Goal: Transaction & Acquisition: Purchase product/service

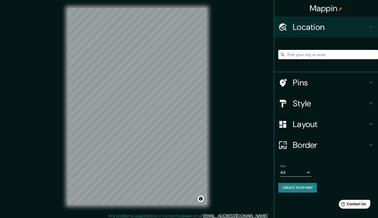
click at [315, 54] on input "Pick your city or area" at bounding box center [328, 54] width 100 height 9
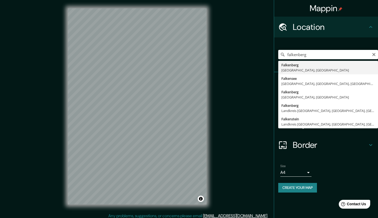
type input "Falkenberg, Hallands län, Sverige"
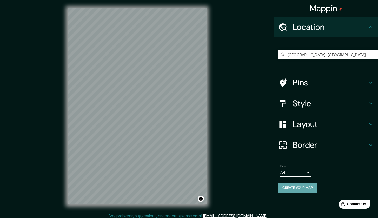
click at [287, 186] on button "Create your map" at bounding box center [297, 188] width 39 height 10
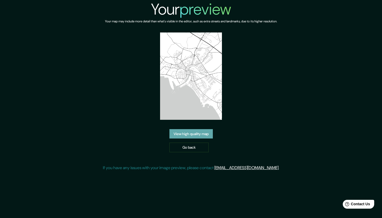
click at [184, 133] on link "View high quality map" at bounding box center [191, 134] width 43 height 10
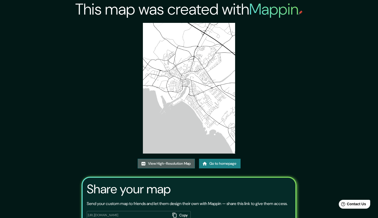
click at [183, 164] on link "View High-Resolution Map" at bounding box center [166, 164] width 57 height 10
click at [218, 163] on link "Go to homepage" at bounding box center [220, 164] width 42 height 10
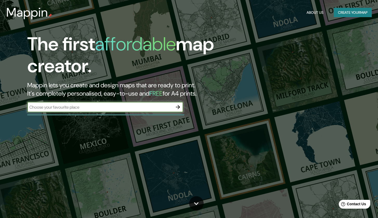
click at [154, 107] on input "text" at bounding box center [100, 107] width 146 height 6
type input "falkenberg"
click at [176, 107] on icon "button" at bounding box center [178, 107] width 4 height 4
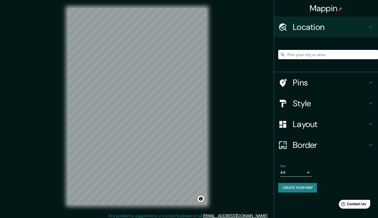
click at [295, 55] on input "Pick your city or area" at bounding box center [328, 54] width 100 height 9
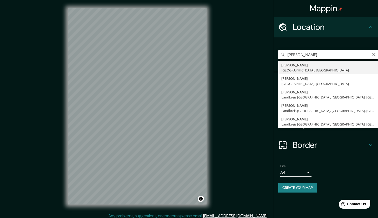
drag, startPoint x: 297, startPoint y: 63, endPoint x: 298, endPoint y: 73, distance: 9.6
type input "Falkenberg, Hallands län, Sverige"
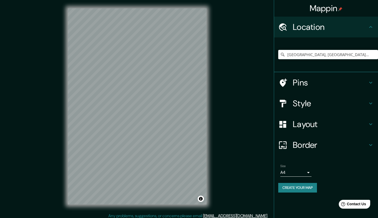
click at [307, 143] on h4 "Border" at bounding box center [330, 145] width 75 height 10
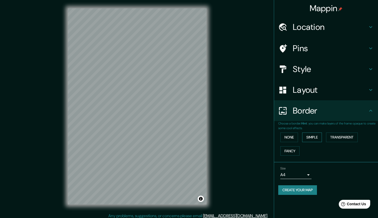
click at [308, 137] on button "Simple" at bounding box center [312, 138] width 20 height 10
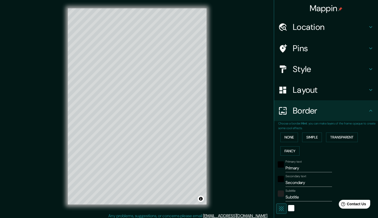
scroll to position [1, 0]
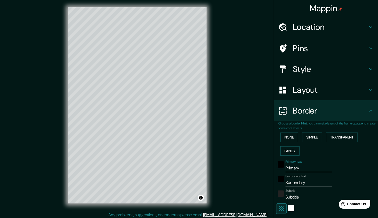
click at [296, 167] on input "Primary" at bounding box center [309, 168] width 47 height 8
type input "214"
type input "43"
click at [289, 179] on input "Secondary" at bounding box center [309, 183] width 47 height 8
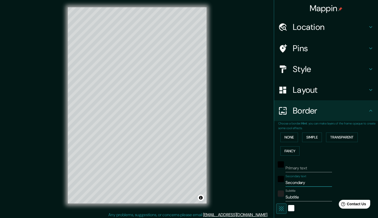
click at [289, 179] on input "Secondary" at bounding box center [309, 183] width 47 height 8
type input "214"
type input "43"
click at [287, 196] on input "Subtitle" at bounding box center [309, 197] width 47 height 8
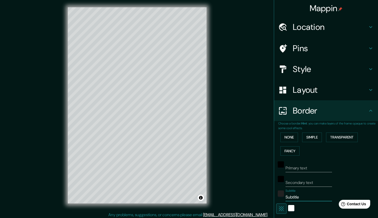
type input "214"
type input "43"
click at [284, 136] on button "None" at bounding box center [290, 138] width 18 height 10
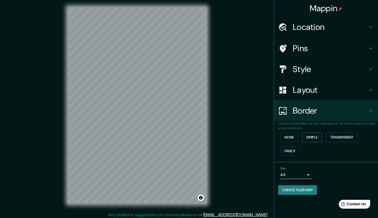
click at [310, 138] on button "Simple" at bounding box center [312, 138] width 20 height 10
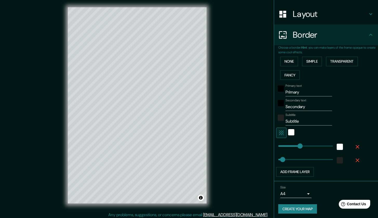
scroll to position [3, 0]
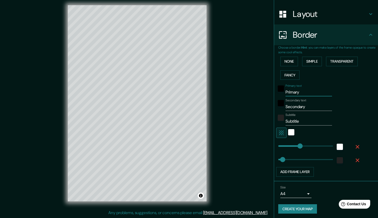
click at [305, 90] on input "Primary" at bounding box center [309, 92] width 47 height 8
click at [305, 89] on input "Primary" at bounding box center [309, 92] width 47 height 8
type input "214"
type input "43"
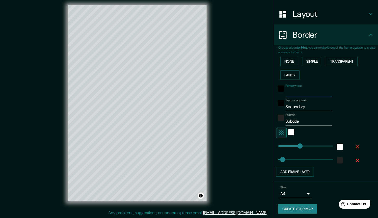
click at [305, 103] on input "Secondary" at bounding box center [309, 107] width 47 height 8
click at [304, 103] on input "Secondary" at bounding box center [309, 107] width 47 height 8
type input "214"
type input "43"
click at [305, 120] on input "Subtitle" at bounding box center [309, 121] width 47 height 8
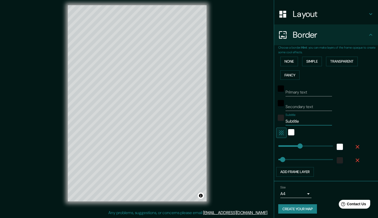
click at [305, 120] on input "Subtitle" at bounding box center [309, 121] width 47 height 8
type input "214"
type input "43"
type input "214"
type input "51"
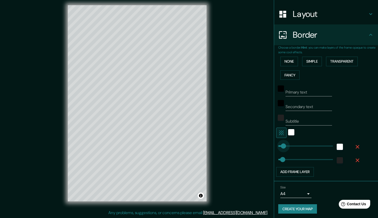
type input "43"
type input "0"
drag, startPoint x: 280, startPoint y: 147, endPoint x: 272, endPoint y: 146, distance: 7.8
type input "43"
type input "74"
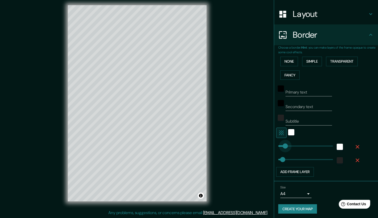
drag, startPoint x: 277, startPoint y: 145, endPoint x: 282, endPoint y: 145, distance: 5.5
type input "43"
type input "61"
type input "43"
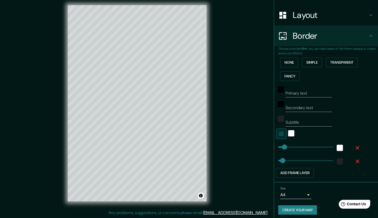
type input "0"
drag, startPoint x: 279, startPoint y: 147, endPoint x: 267, endPoint y: 146, distance: 12.2
type input "43"
type input "264"
drag, startPoint x: 278, startPoint y: 146, endPoint x: 302, endPoint y: 148, distance: 24.3
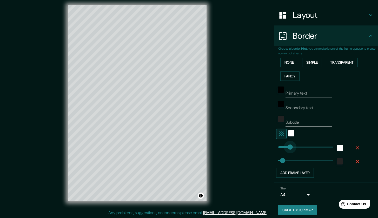
type input "43"
type input "0"
drag, startPoint x: 298, startPoint y: 148, endPoint x: 270, endPoint y: 149, distance: 28.1
type input "205"
drag, startPoint x: 278, startPoint y: 159, endPoint x: 296, endPoint y: 159, distance: 17.9
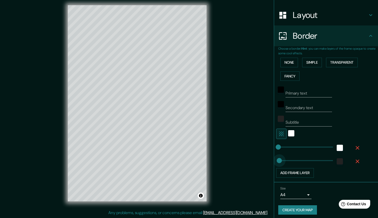
type input "0"
drag, startPoint x: 296, startPoint y: 159, endPoint x: 274, endPoint y: 160, distance: 22.1
type input "15"
type input "33"
type input "23"
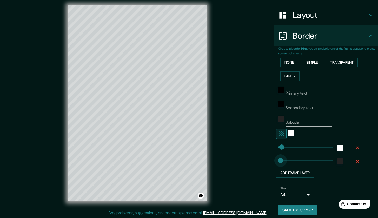
drag, startPoint x: 274, startPoint y: 159, endPoint x: 277, endPoint y: 159, distance: 2.9
type input "177"
drag, startPoint x: 277, startPoint y: 159, endPoint x: 293, endPoint y: 159, distance: 15.9
type input "109"
drag, startPoint x: 293, startPoint y: 159, endPoint x: 286, endPoint y: 159, distance: 7.0
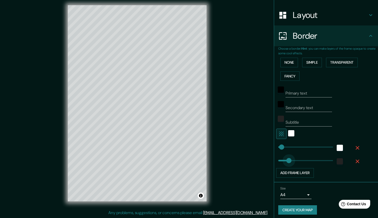
type input "68"
drag, startPoint x: 286, startPoint y: 159, endPoint x: 282, endPoint y: 159, distance: 4.2
type input "53"
click at [351, 64] on button "Transparent" at bounding box center [342, 63] width 32 height 10
click at [306, 90] on input "Primary" at bounding box center [309, 93] width 47 height 8
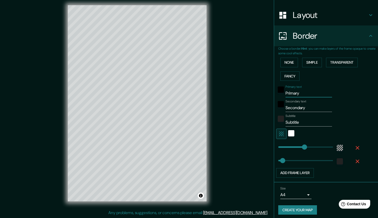
click at [305, 91] on input "Primary" at bounding box center [309, 93] width 47 height 8
click at [305, 92] on input "Primary" at bounding box center [309, 93] width 47 height 8
type input "256"
type input "43"
click at [304, 106] on input "Secondary" at bounding box center [309, 108] width 47 height 8
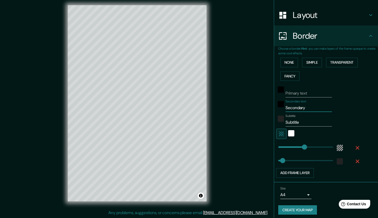
click at [304, 106] on input "Secondary" at bounding box center [309, 108] width 47 height 8
type input "256"
type input "43"
click at [306, 118] on input "Subtitle" at bounding box center [309, 122] width 47 height 8
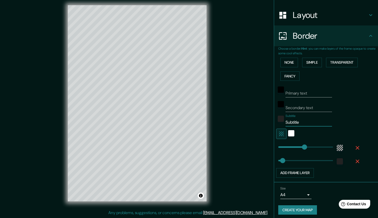
type input "256"
type input "43"
click at [299, 210] on button "Create your map" at bounding box center [297, 210] width 39 height 10
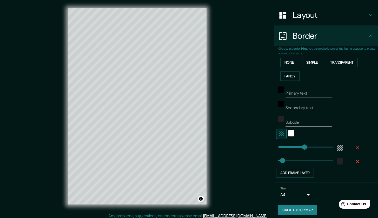
scroll to position [3, 0]
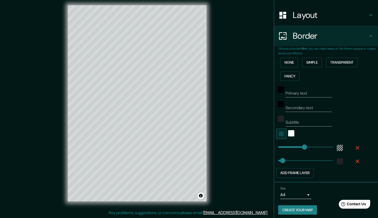
click at [288, 208] on button "Create your map" at bounding box center [297, 210] width 39 height 10
click at [288, 208] on div "Create your map" at bounding box center [326, 210] width 96 height 10
click at [303, 93] on input "Primary text" at bounding box center [309, 93] width 47 height 8
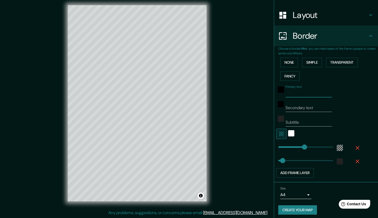
type input "d"
type input "256"
type input "43"
type input "d"
click at [287, 209] on button "Create your map" at bounding box center [297, 210] width 39 height 10
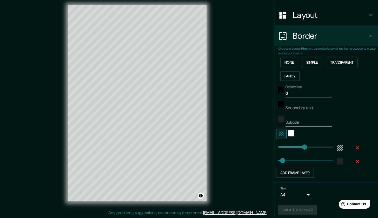
click at [299, 92] on input "d" at bounding box center [309, 93] width 47 height 8
type input "256"
type input "43"
click at [250, 181] on div "Mappin Location Falkenberg, Hallands län, Sverige Pins Style Layout Border Choo…" at bounding box center [189, 107] width 378 height 221
click at [296, 123] on input "Subtitle" at bounding box center [309, 122] width 47 height 8
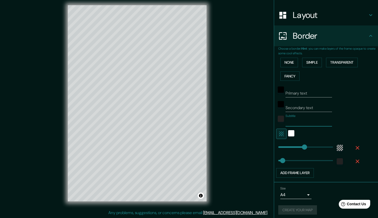
type input "256"
click at [297, 194] on body "Mappin Location Falkenberg, Hallands län, Sverige Pins Style Layout Border Choo…" at bounding box center [189, 106] width 378 height 218
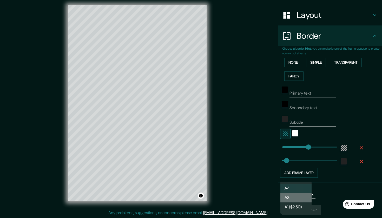
click at [297, 195] on li "A3" at bounding box center [296, 197] width 31 height 9
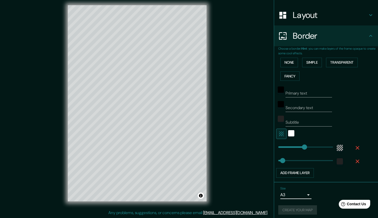
click at [298, 194] on body "Mappin Location Falkenberg, Hallands län, Sverige Pins Style Layout Border Choo…" at bounding box center [189, 106] width 378 height 218
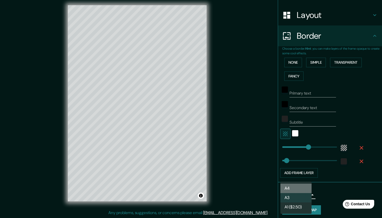
click at [299, 191] on li "A4" at bounding box center [296, 188] width 31 height 9
type input "single"
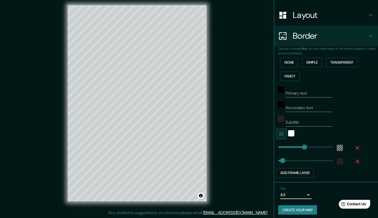
click at [298, 209] on button "Create your map" at bounding box center [297, 210] width 39 height 10
